Goal: Task Accomplishment & Management: Use online tool/utility

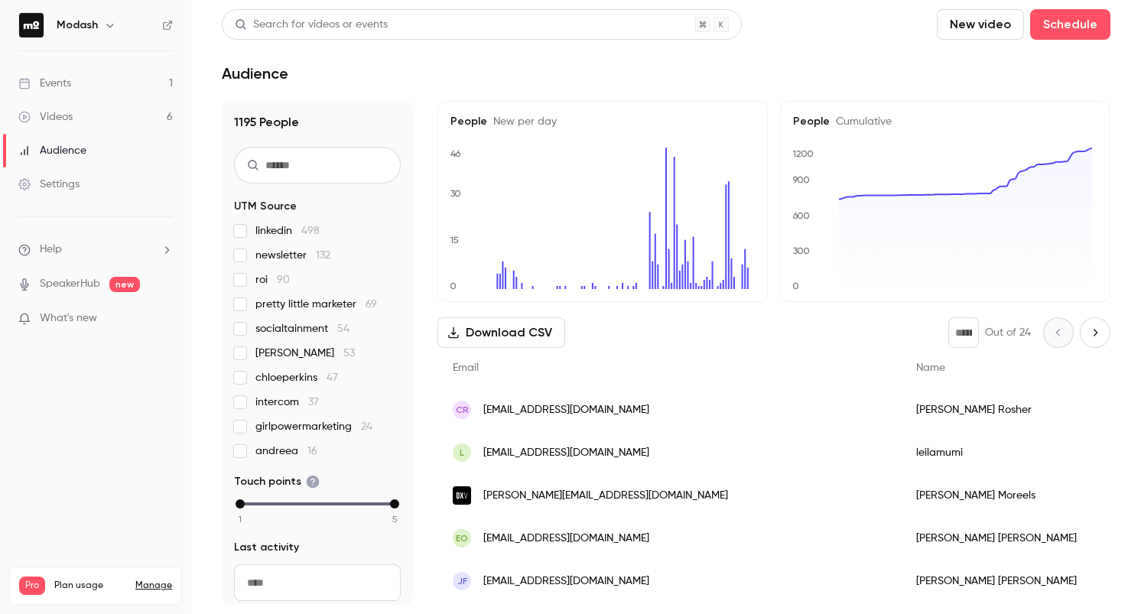
scroll to position [5, 0]
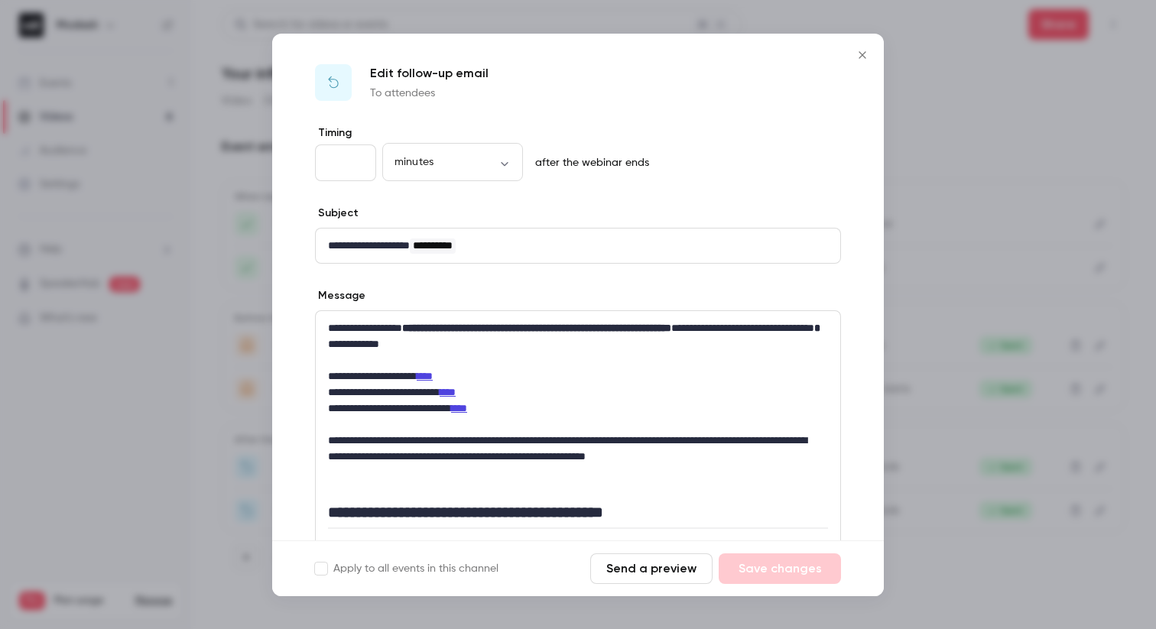
click at [865, 52] on icon "Close" at bounding box center [862, 54] width 7 height 7
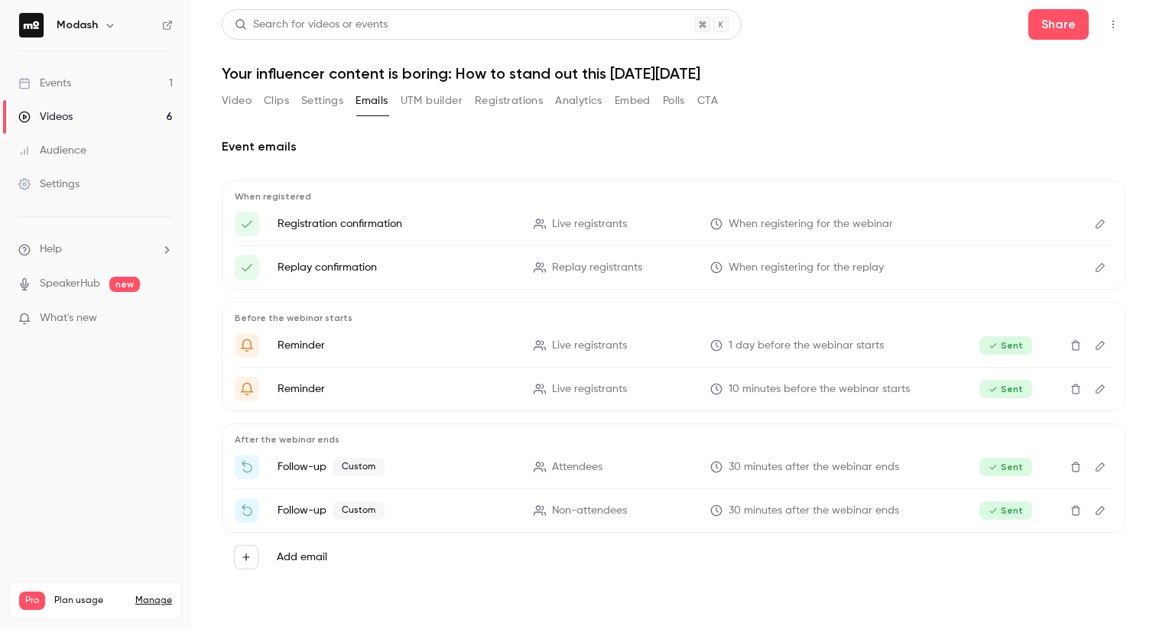
click at [85, 80] on link "Events 1" at bounding box center [95, 84] width 191 height 34
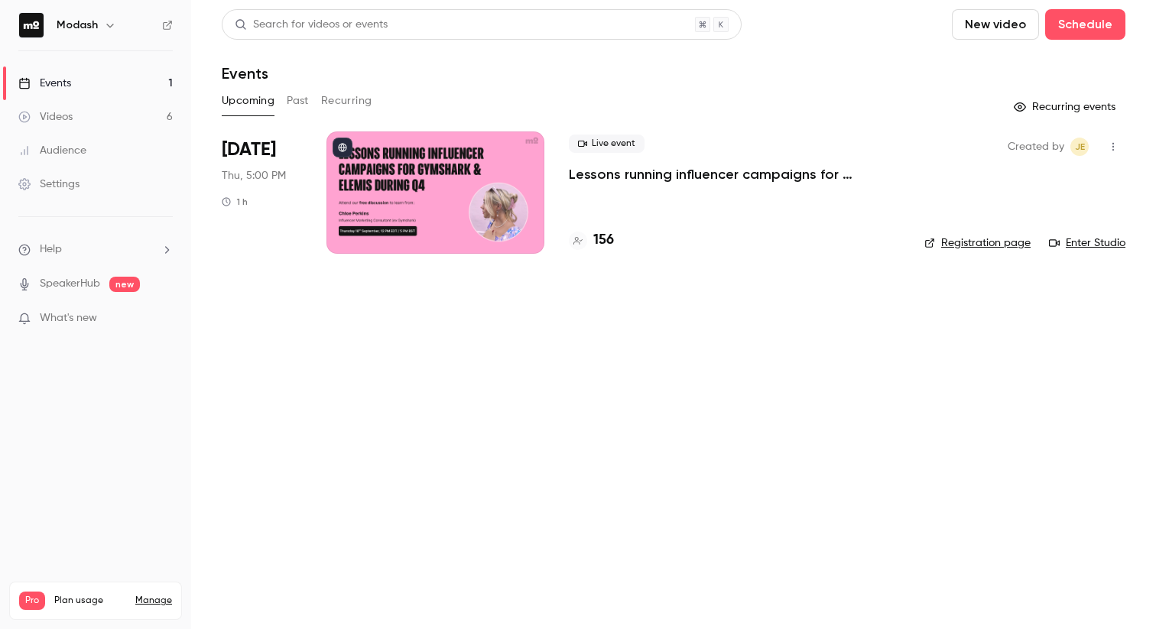
click at [663, 179] on p "Lessons running influencer campaigns for Gymshark & Elemis during Q4" at bounding box center [734, 174] width 331 height 18
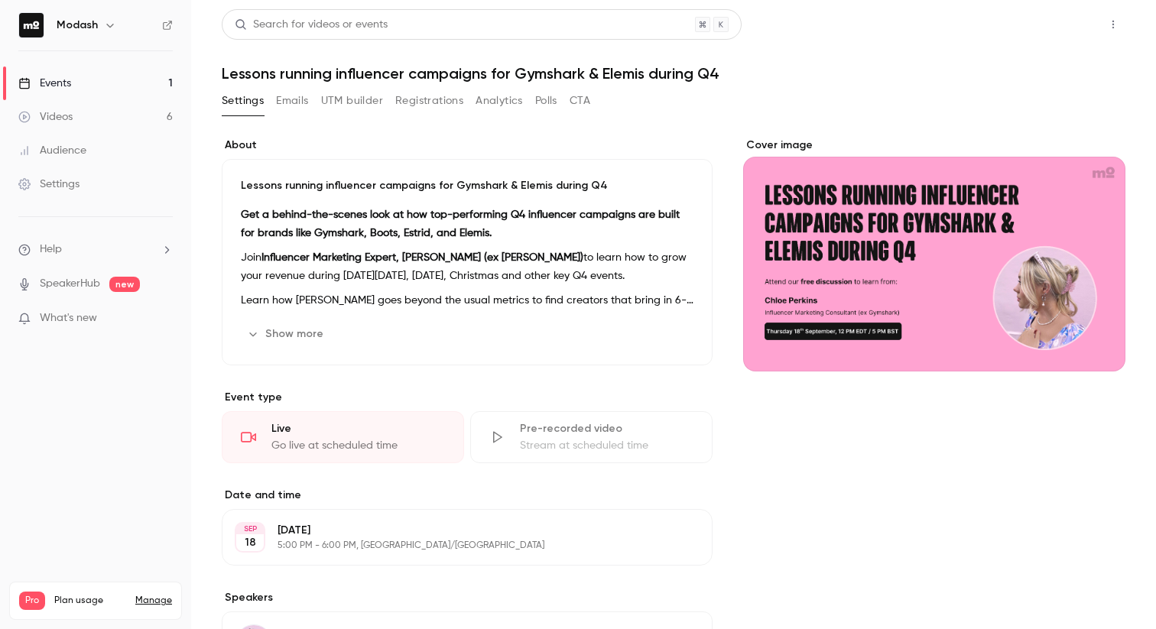
click at [1062, 30] on button "Share" at bounding box center [1058, 24] width 60 height 31
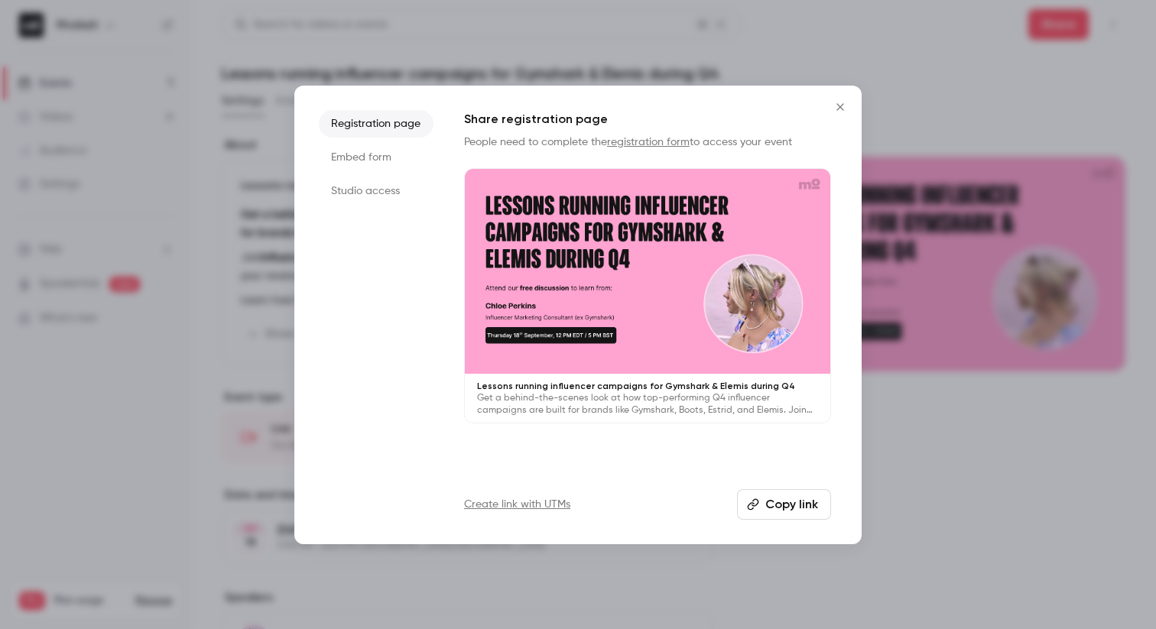
click at [354, 196] on li "Studio access" at bounding box center [376, 191] width 115 height 28
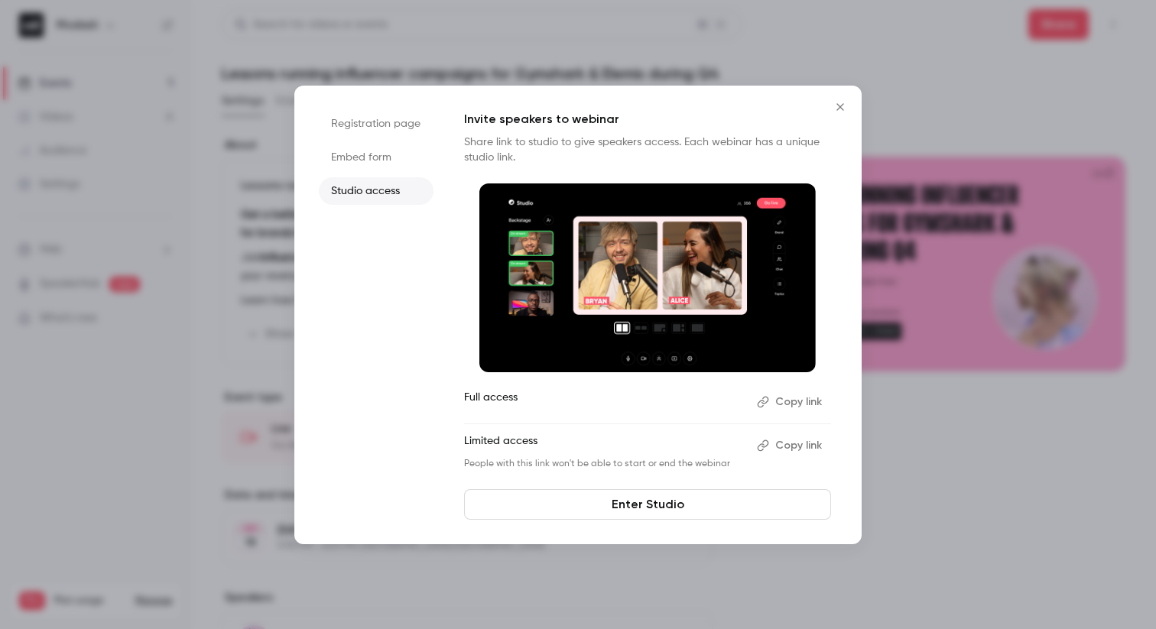
click at [806, 449] on button "Copy link" at bounding box center [791, 445] width 80 height 24
click at [794, 443] on button "Copy link" at bounding box center [791, 445] width 80 height 24
click at [802, 407] on button "Copy link" at bounding box center [791, 402] width 80 height 24
click at [790, 445] on button "Copy link" at bounding box center [791, 445] width 80 height 24
click at [803, 396] on button "Copy link" at bounding box center [791, 402] width 80 height 24
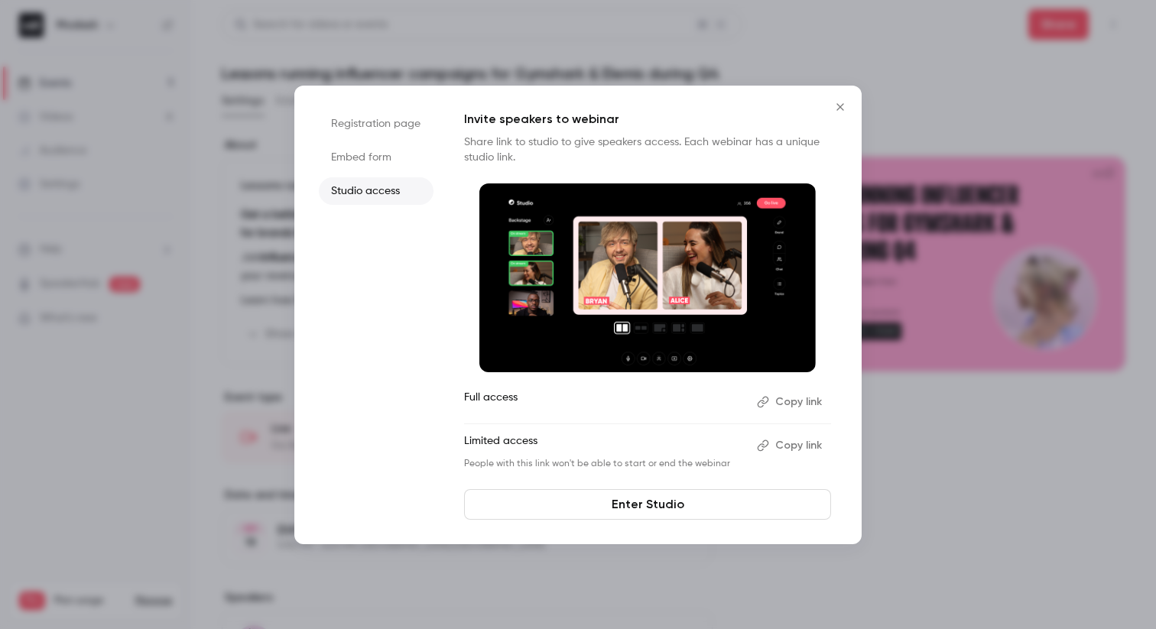
click at [833, 105] on icon "Close" at bounding box center [840, 107] width 18 height 12
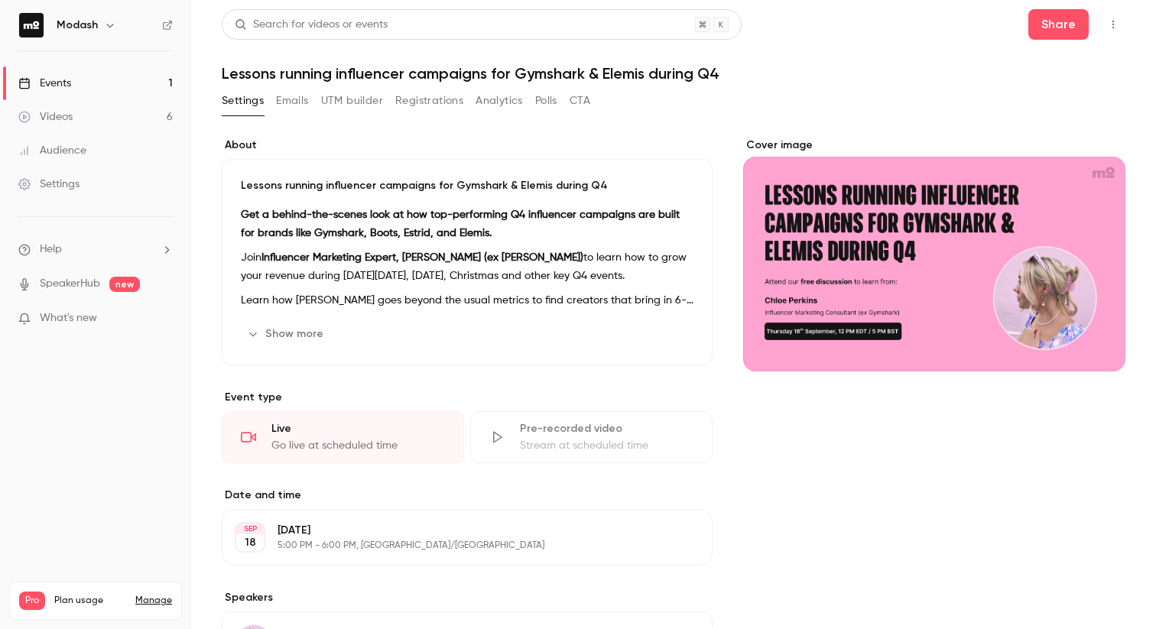
click at [75, 83] on link "Events 1" at bounding box center [95, 84] width 191 height 34
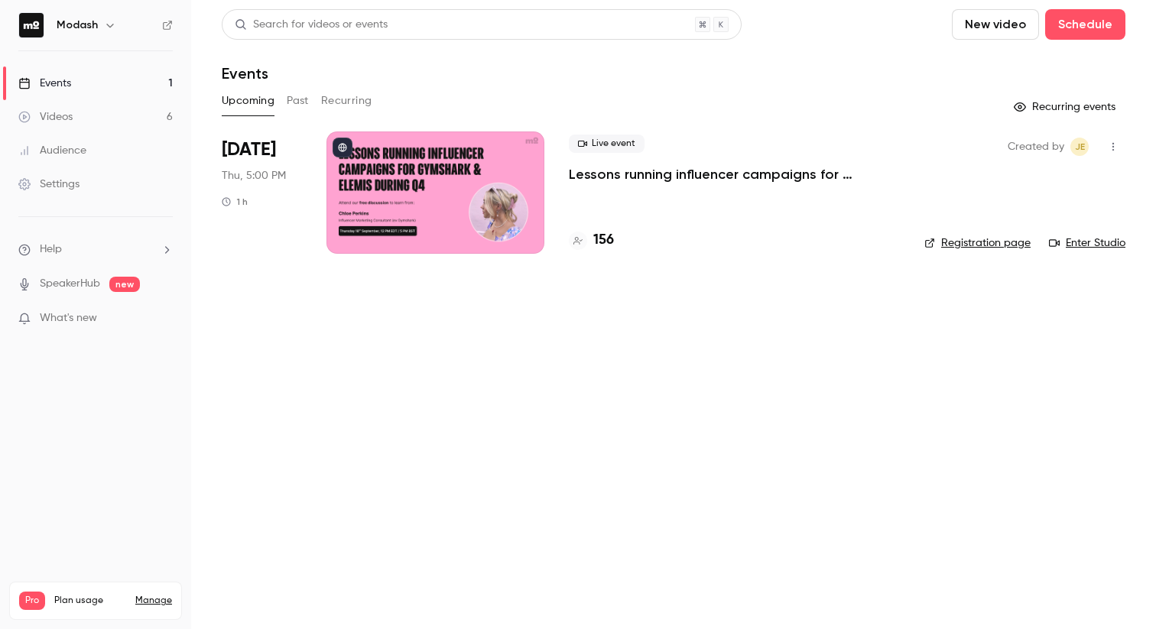
click at [680, 185] on div "Live event Lessons running influencer campaigns for Gymshark & Elemis during Q4…" at bounding box center [734, 192] width 331 height 122
click at [680, 179] on p "Lessons running influencer campaigns for Gymshark & Elemis during Q4" at bounding box center [734, 174] width 331 height 18
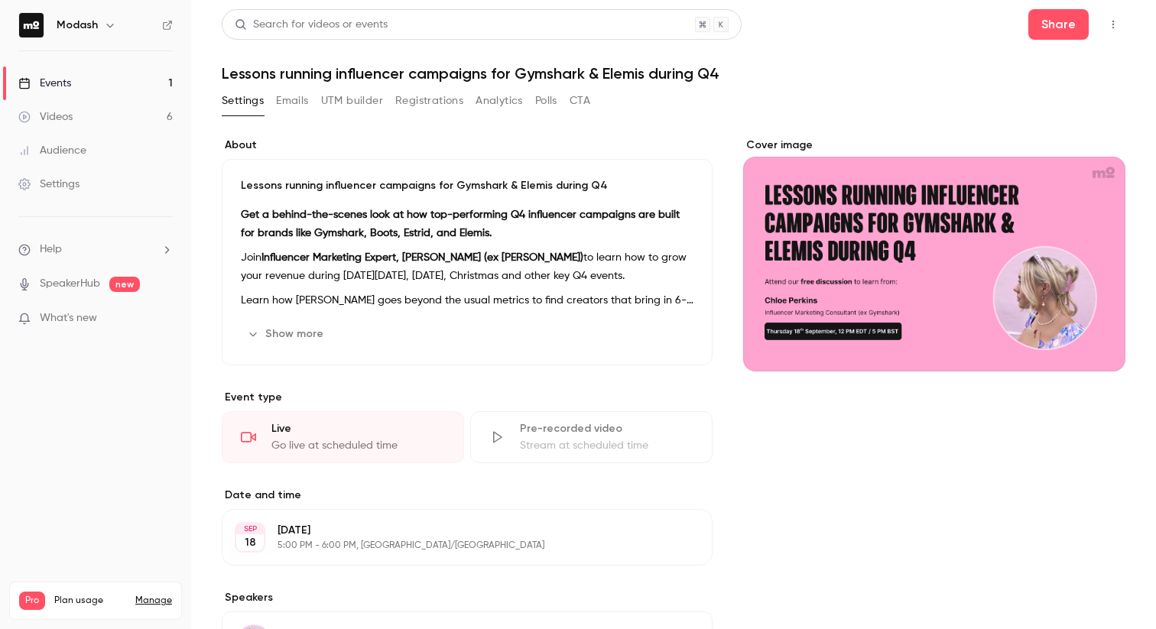
click at [438, 106] on button "Registrations" at bounding box center [429, 101] width 68 height 24
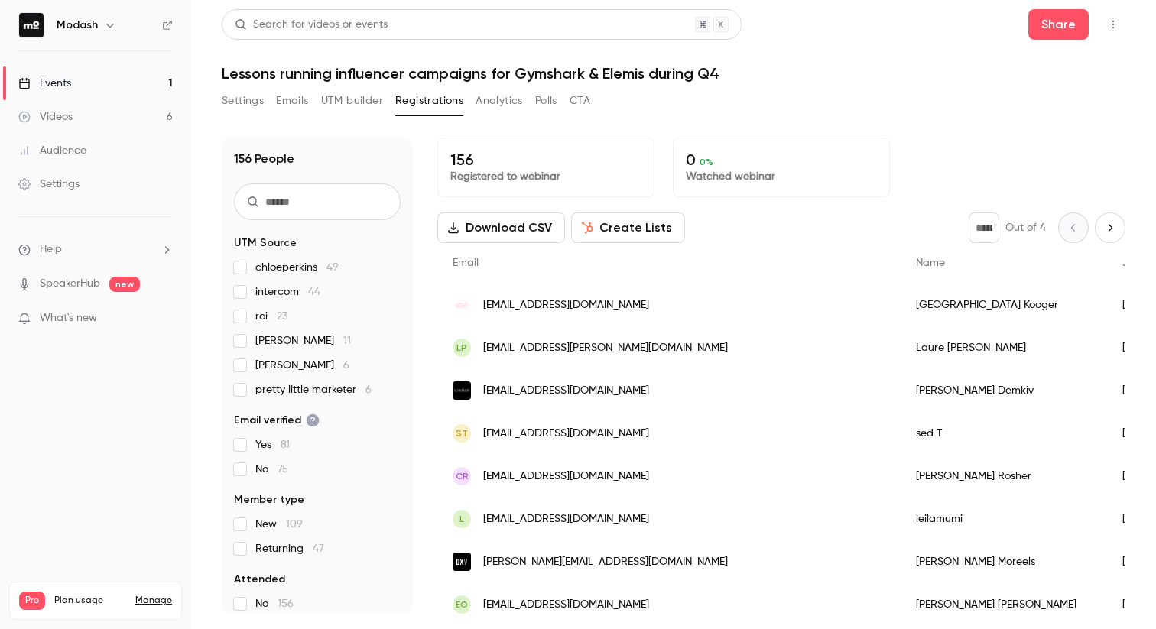
click at [340, 100] on button "UTM builder" at bounding box center [352, 101] width 62 height 24
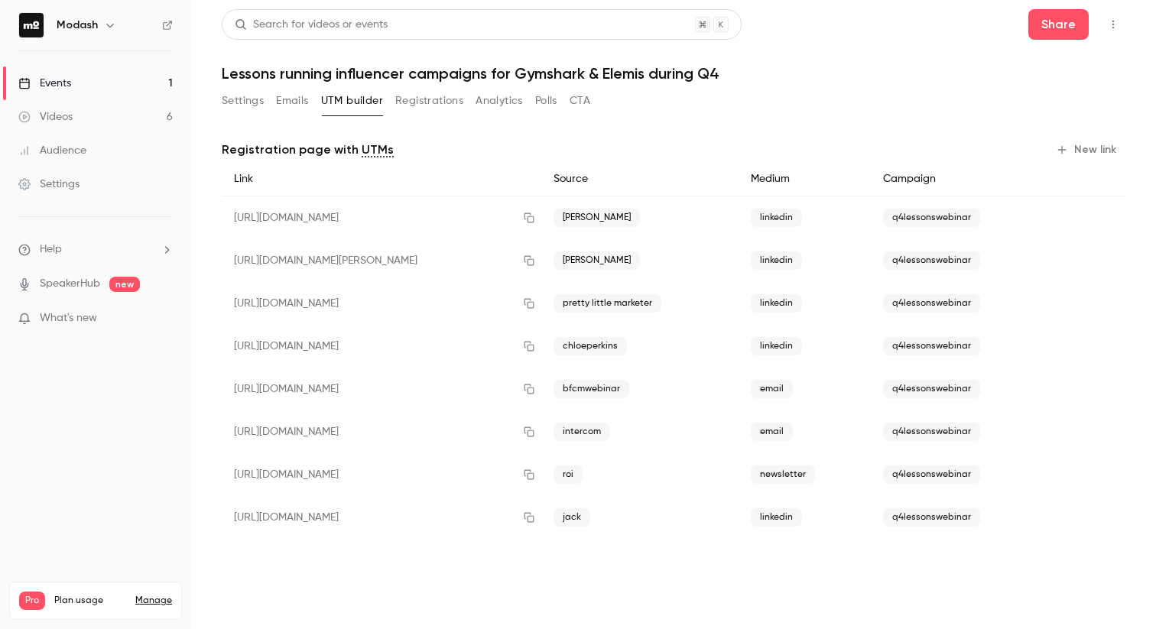
click at [914, 518] on span "q4lessonswebinar" at bounding box center [931, 517] width 97 height 18
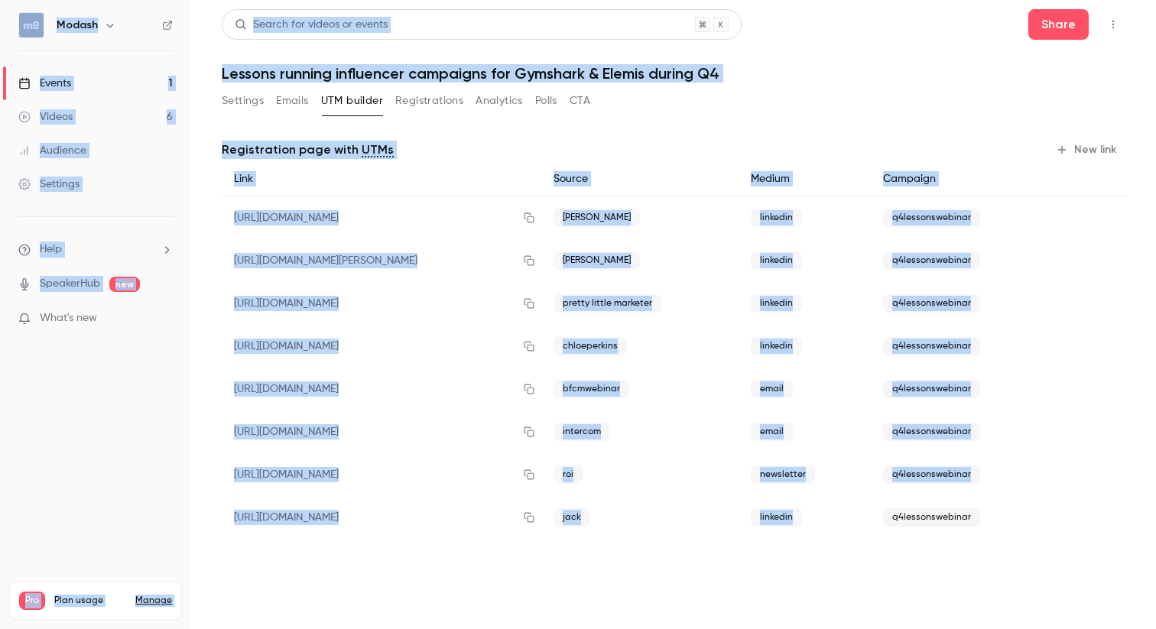
click at [914, 518] on span "q4lessonswebinar" at bounding box center [931, 517] width 97 height 18
copy span "q4lessonswebinar"
click at [1092, 152] on button "New link" at bounding box center [1088, 150] width 76 height 24
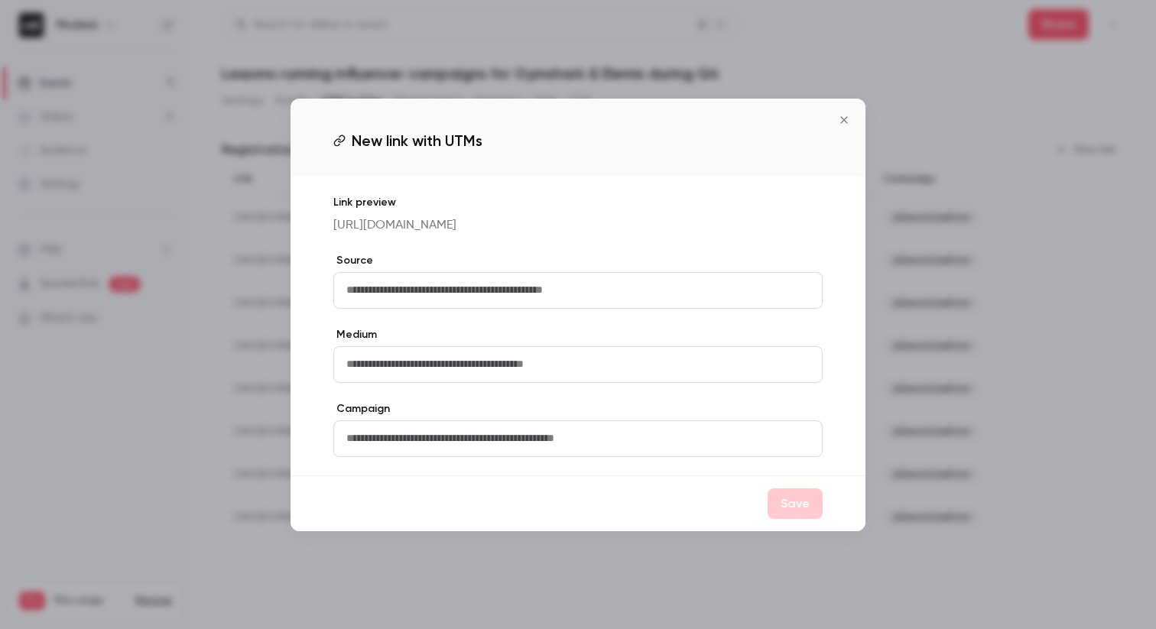
click at [450, 304] on input "text" at bounding box center [577, 290] width 489 height 37
type input "********"
click at [401, 368] on input "text" at bounding box center [577, 364] width 489 height 37
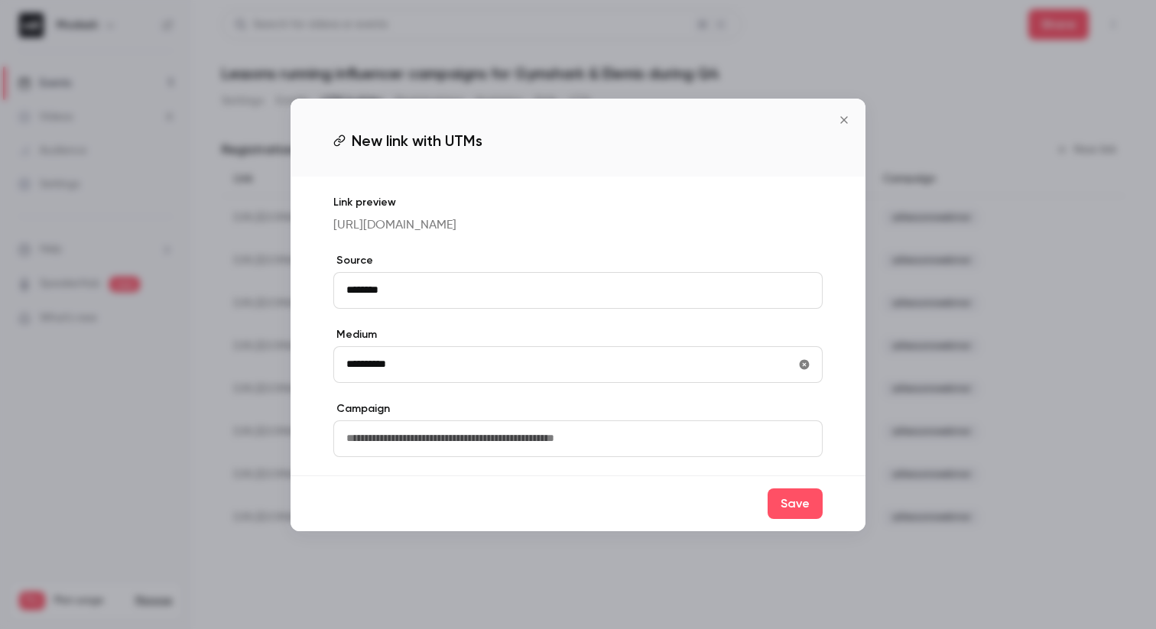
type input "**********"
click at [381, 448] on input "text" at bounding box center [577, 438] width 489 height 37
paste input "**********"
type input "**********"
click at [799, 516] on button "Save" at bounding box center [795, 504] width 55 height 31
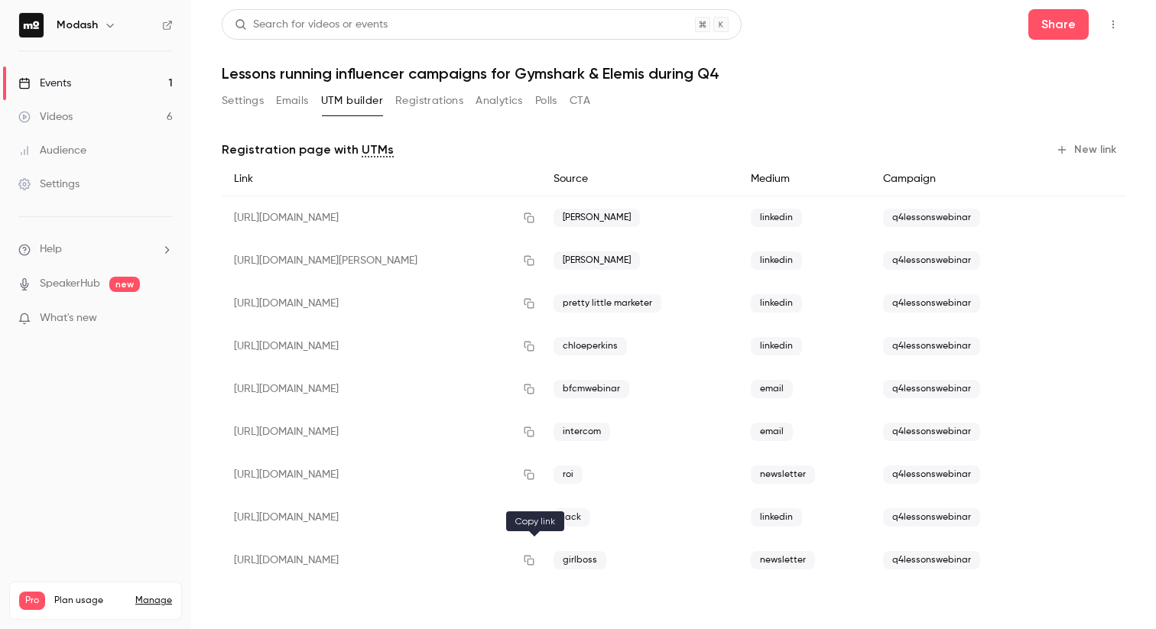
click at [531, 559] on icon "button" at bounding box center [529, 560] width 12 height 11
